Goal: Task Accomplishment & Management: Use online tool/utility

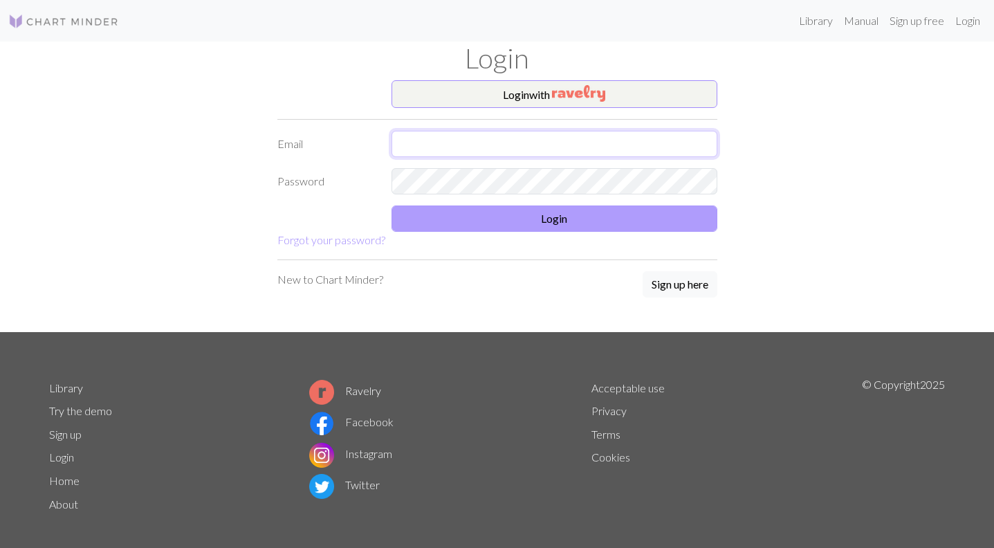
type input "passwoerd@gmx.net"
click at [502, 219] on button "Login" at bounding box center [554, 218] width 326 height 26
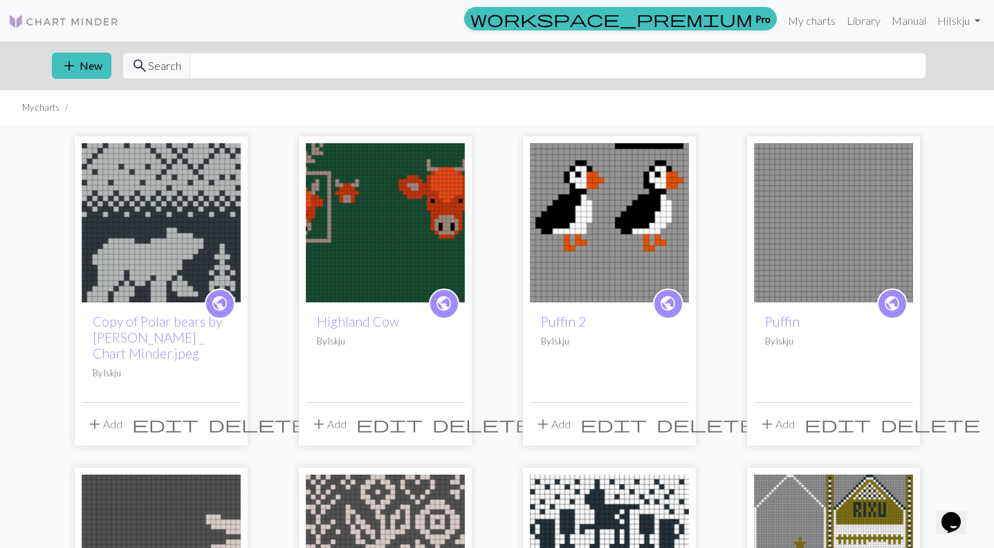
click at [598, 223] on img at bounding box center [609, 222] width 159 height 159
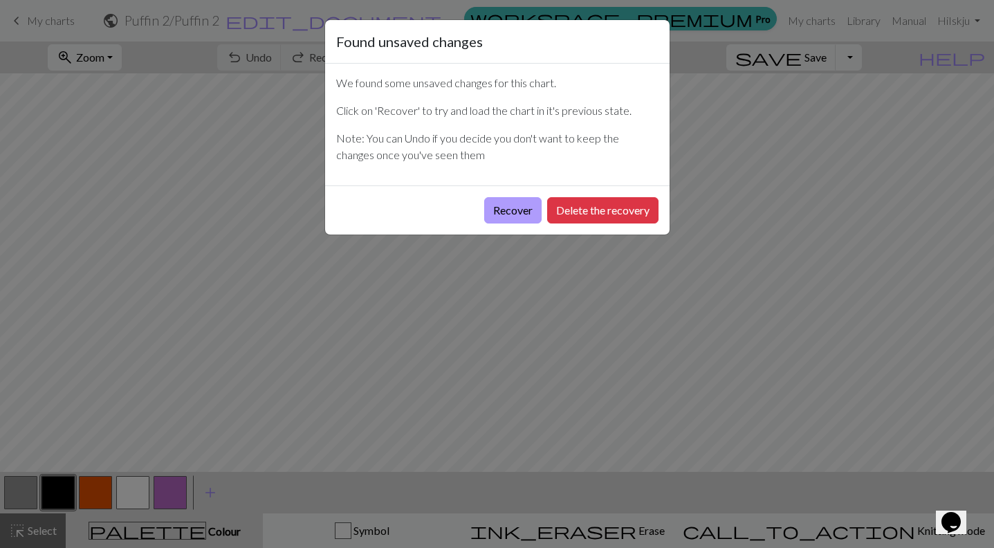
click at [520, 212] on button "Recover" at bounding box center [512, 210] width 57 height 26
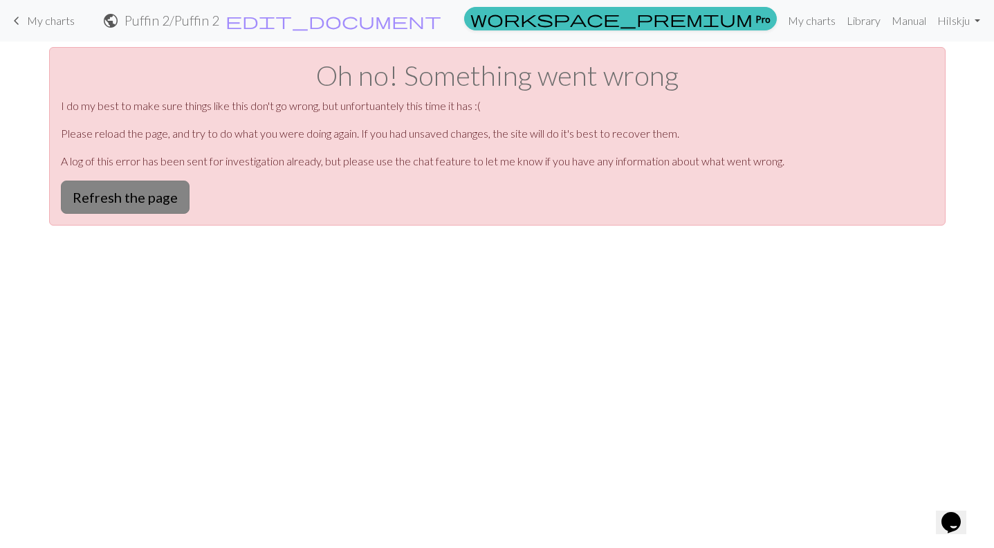
click at [127, 194] on button "Refresh the page" at bounding box center [125, 197] width 129 height 33
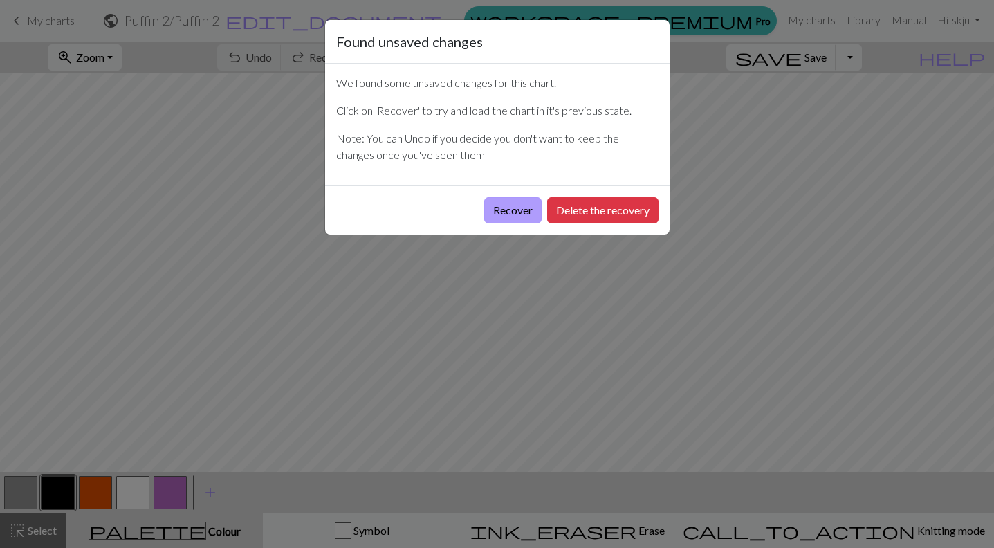
click at [517, 209] on button "Recover" at bounding box center [512, 210] width 57 height 26
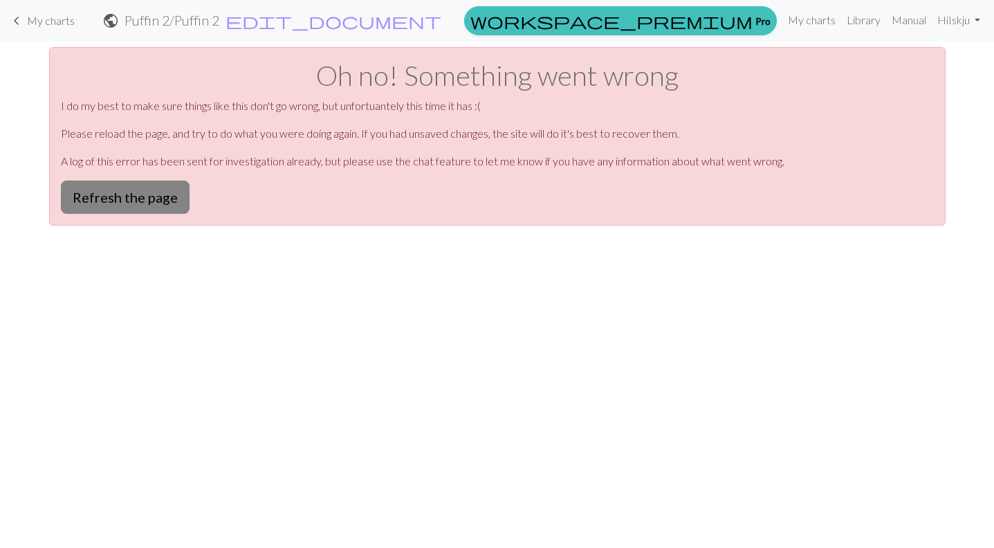
click at [147, 192] on button "Refresh the page" at bounding box center [125, 197] width 129 height 33
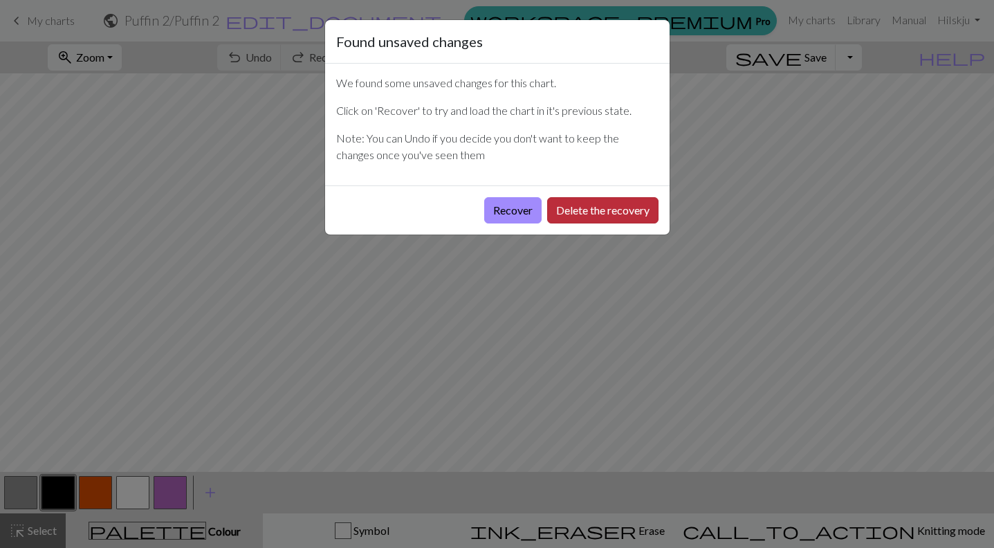
click at [583, 216] on button "Delete the recovery" at bounding box center [602, 210] width 111 height 26
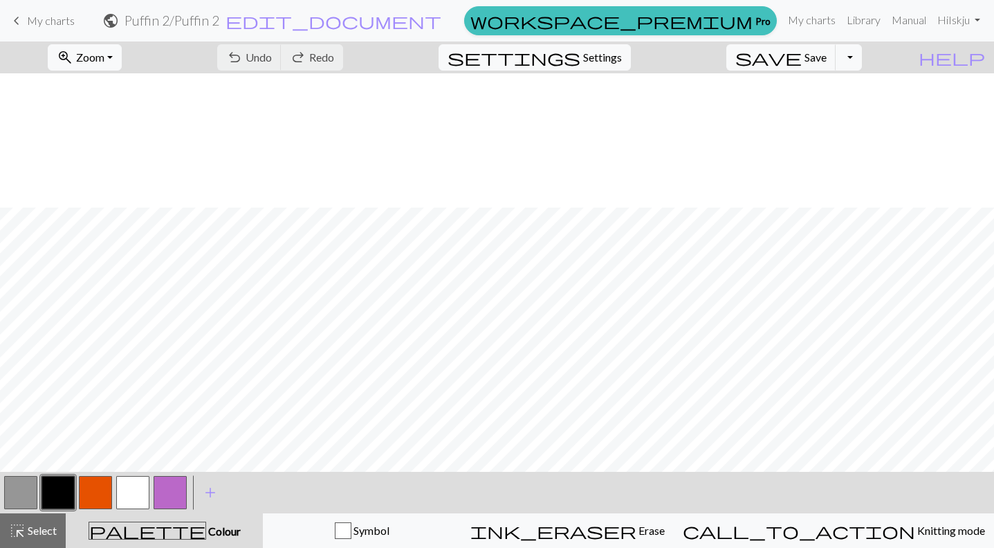
scroll to position [465, 0]
